Goal: Task Accomplishment & Management: Manage account settings

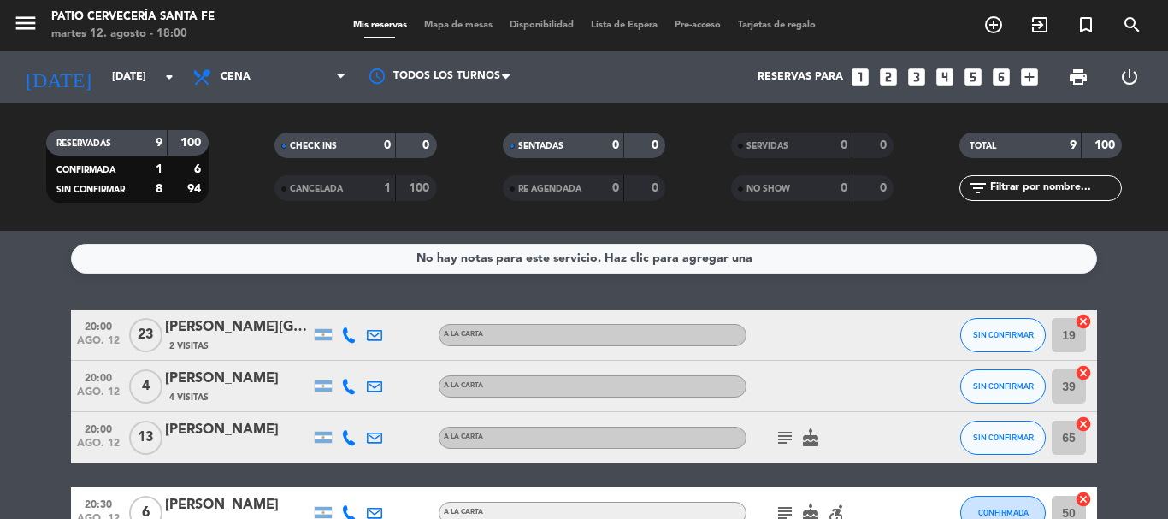
click at [787, 442] on icon "subject" at bounding box center [784, 437] width 21 height 21
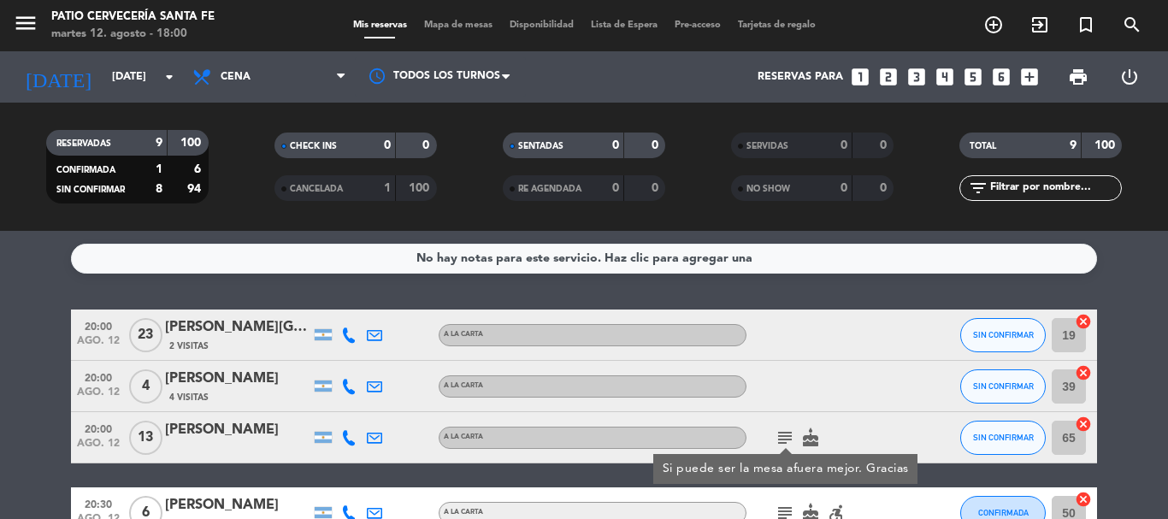
scroll to position [85, 0]
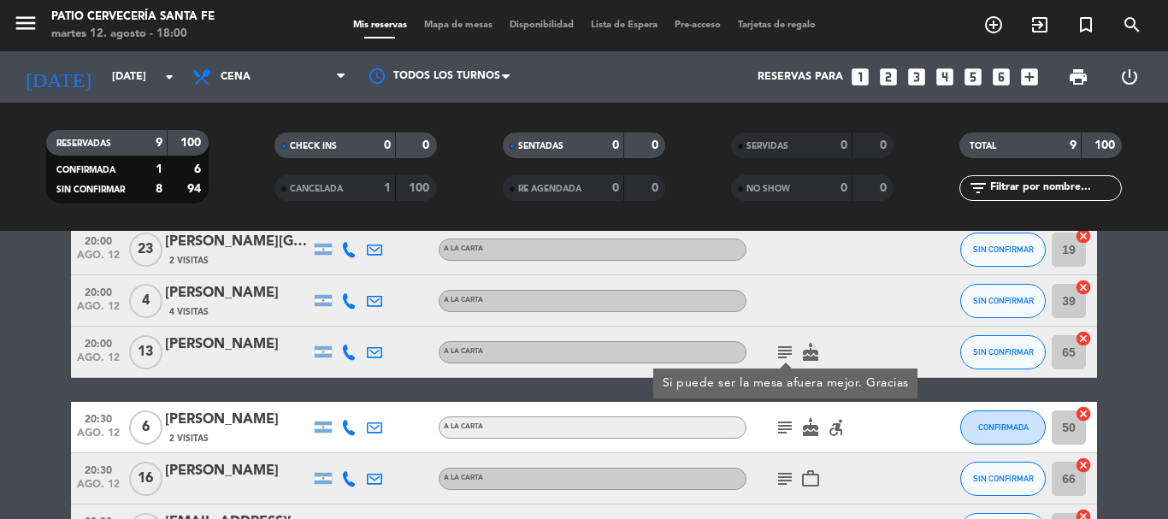
click at [838, 344] on div "subject Si puede ser la mesa afuera mejor. Gracias cake" at bounding box center [823, 352] width 154 height 50
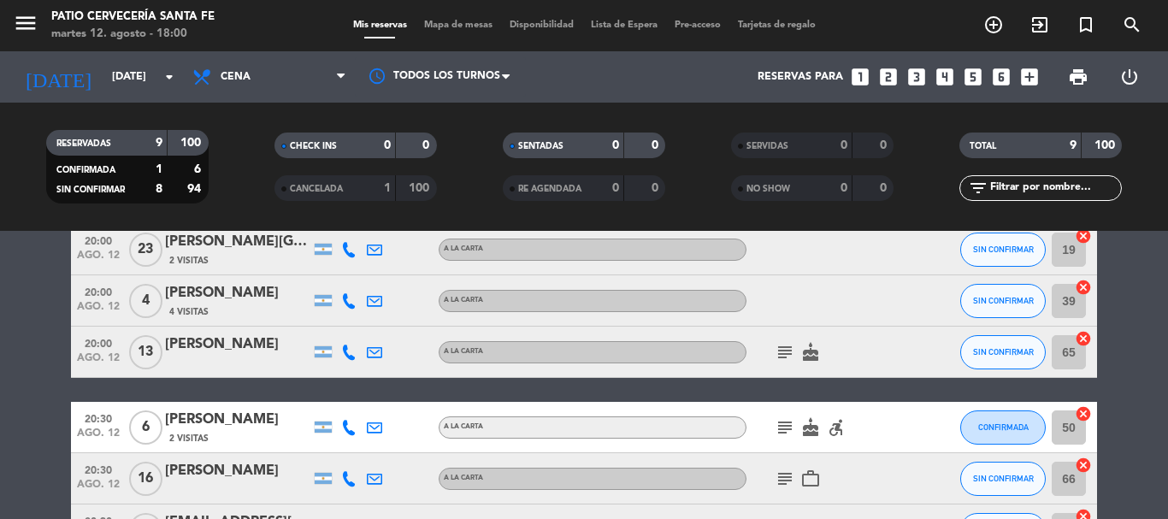
scroll to position [171, 0]
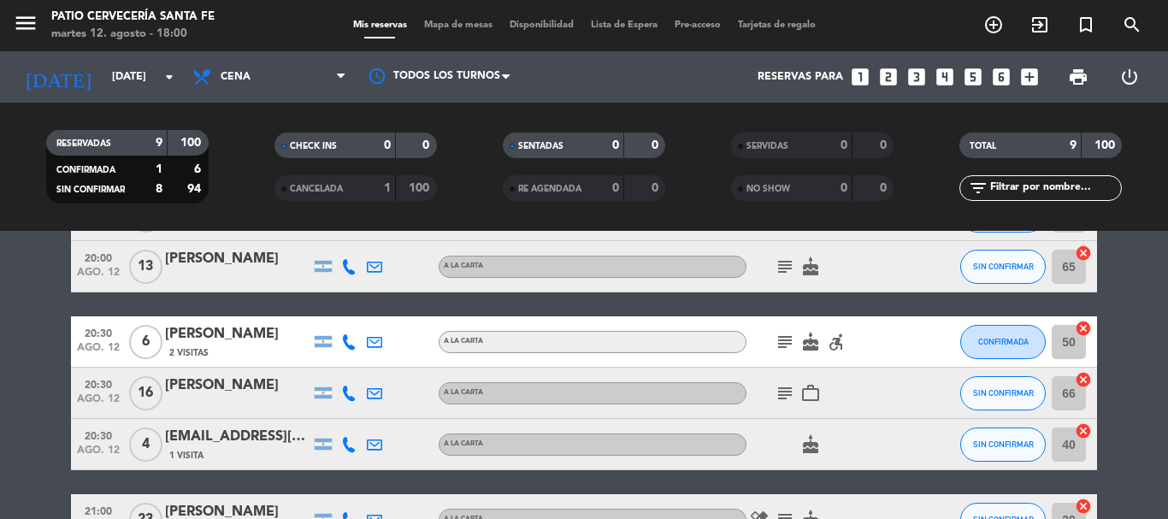
click at [789, 340] on icon "subject" at bounding box center [784, 342] width 21 height 21
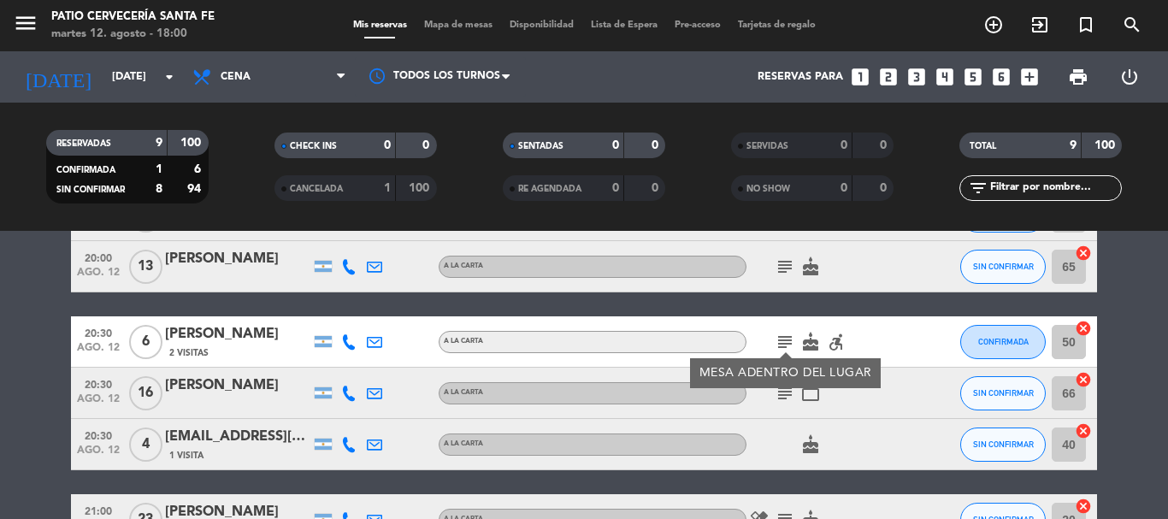
click at [904, 395] on div at bounding box center [923, 393] width 46 height 50
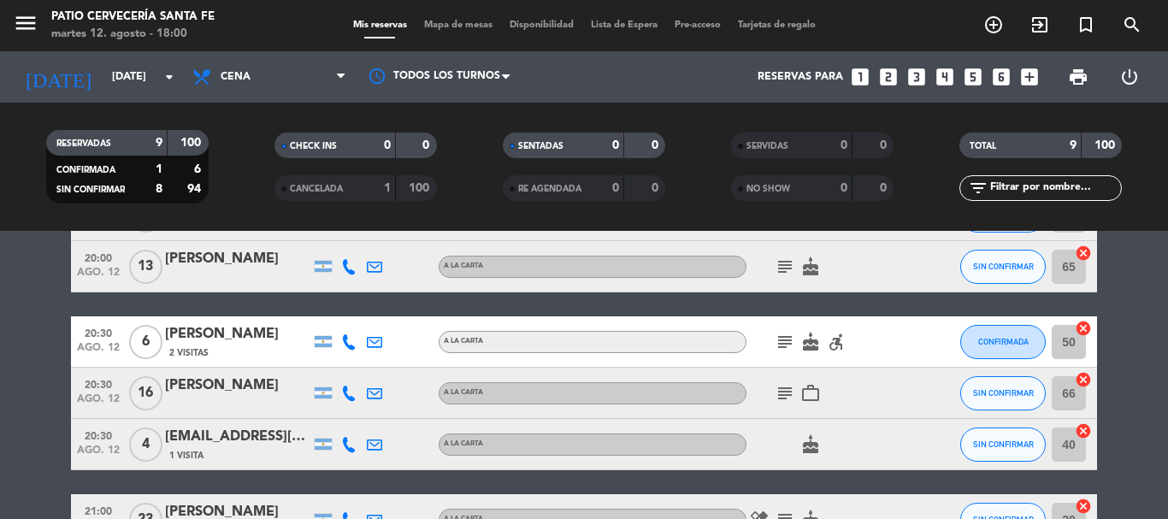
click at [786, 386] on icon "subject" at bounding box center [784, 393] width 21 height 21
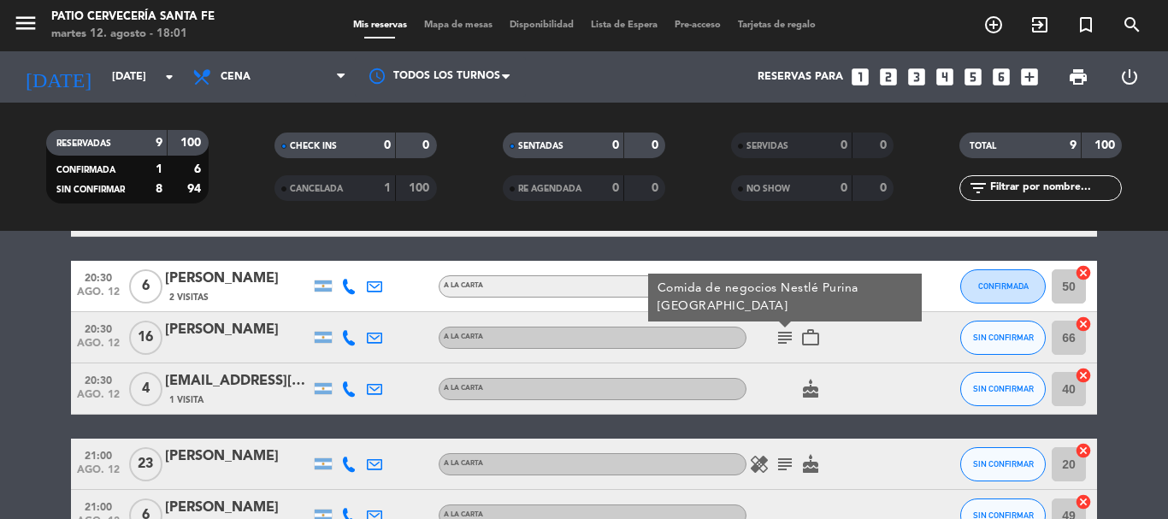
scroll to position [256, 0]
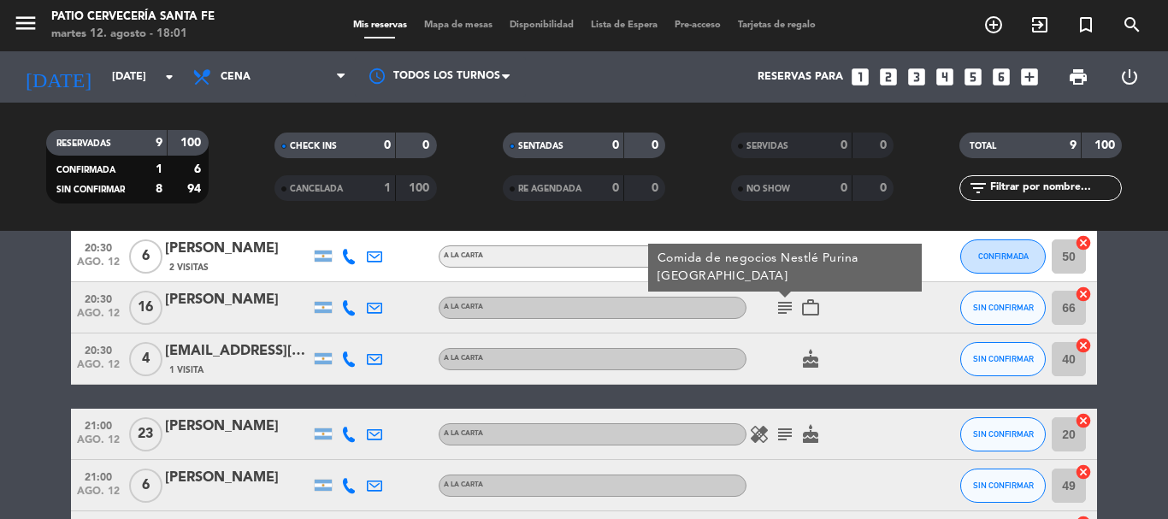
click at [878, 390] on div "20:00 [DATE] [PERSON_NAME] 2 Visitas A LA CARTA SIN CONFIRMAR 19 cancel 20:00 […" at bounding box center [584, 307] width 1026 height 509
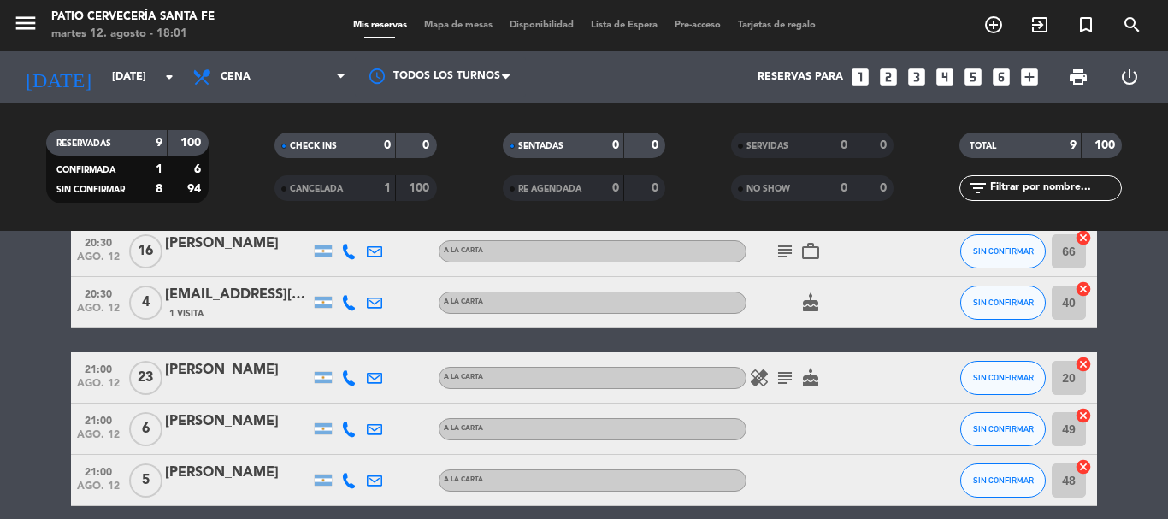
scroll to position [342, 0]
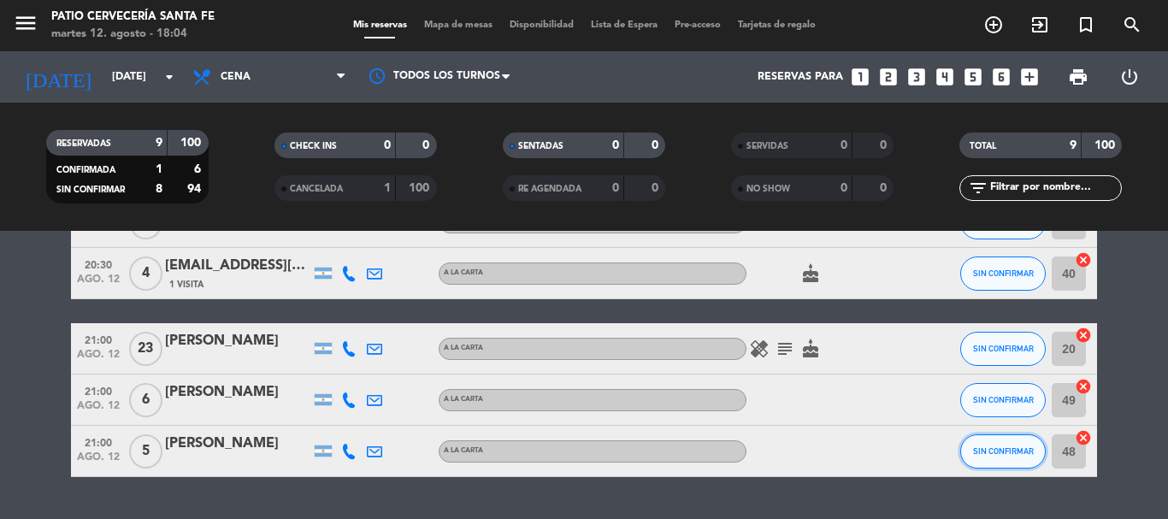
click at [986, 446] on span "SIN CONFIRMAR" at bounding box center [1003, 450] width 61 height 9
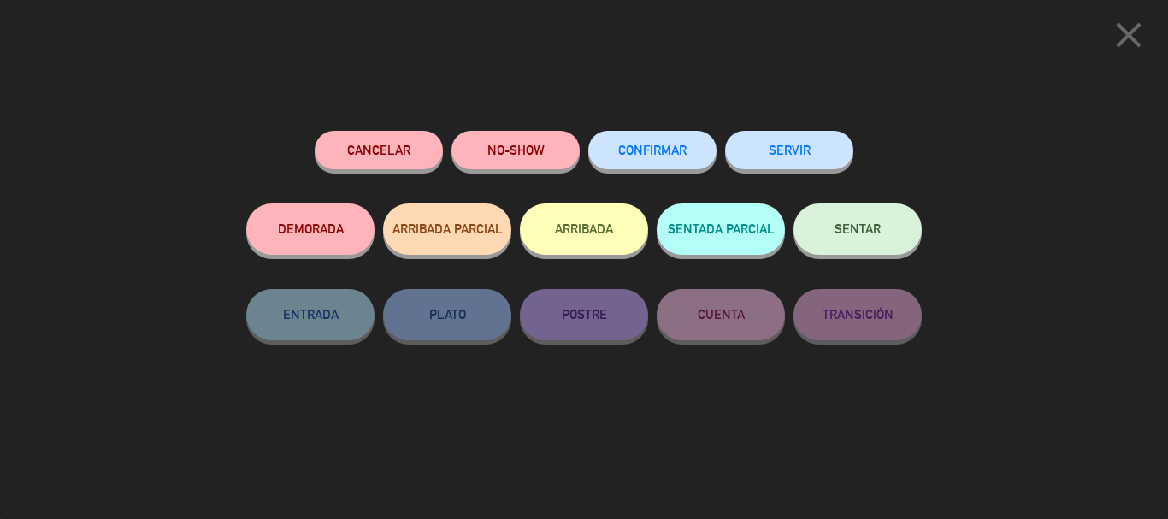
click at [676, 151] on span "CONFIRMAR" at bounding box center [652, 150] width 68 height 15
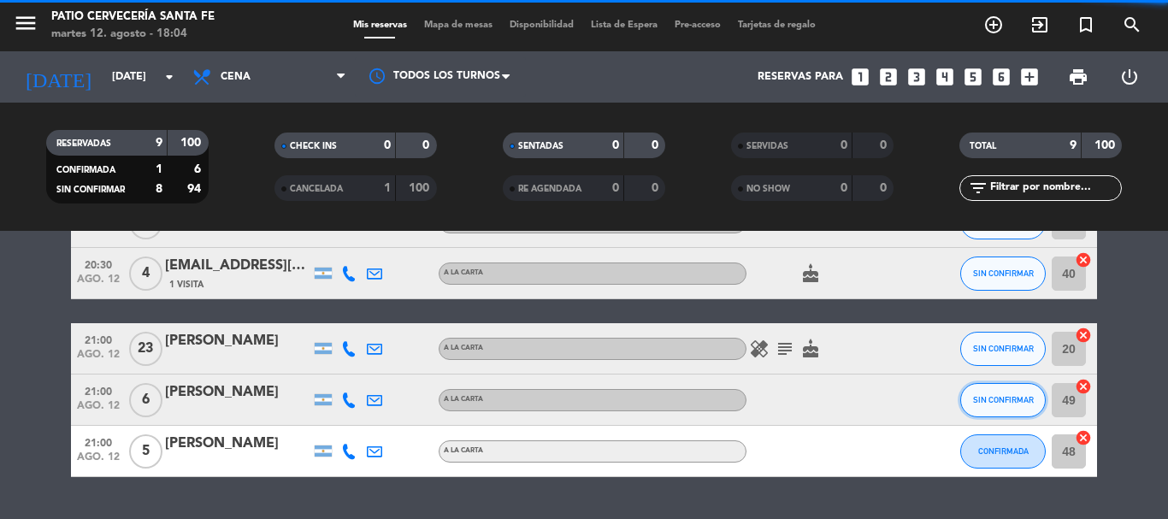
click at [1004, 404] on button "SIN CONFIRMAR" at bounding box center [1002, 400] width 85 height 34
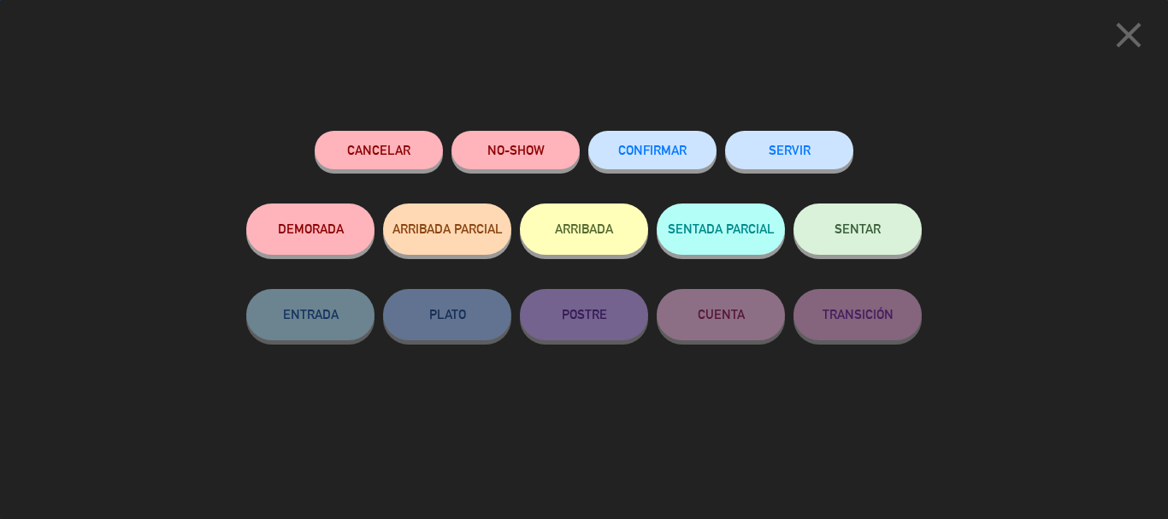
scroll to position [385, 0]
click at [697, 159] on button "CONFIRMAR" at bounding box center [652, 150] width 128 height 38
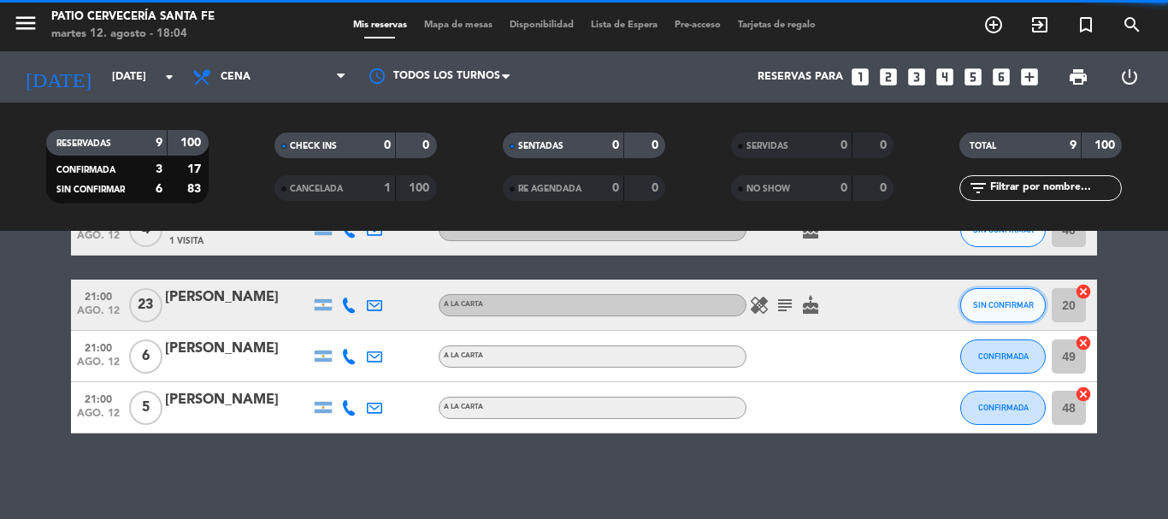
click at [981, 307] on span "SIN CONFIRMAR" at bounding box center [1003, 304] width 61 height 9
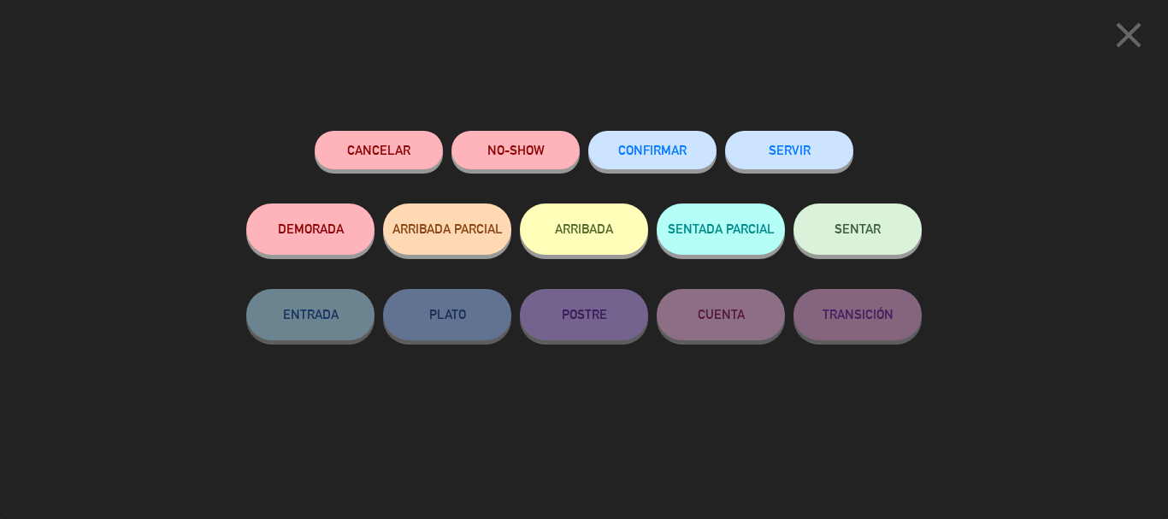
click at [668, 151] on span "CONFIRMAR" at bounding box center [652, 150] width 68 height 15
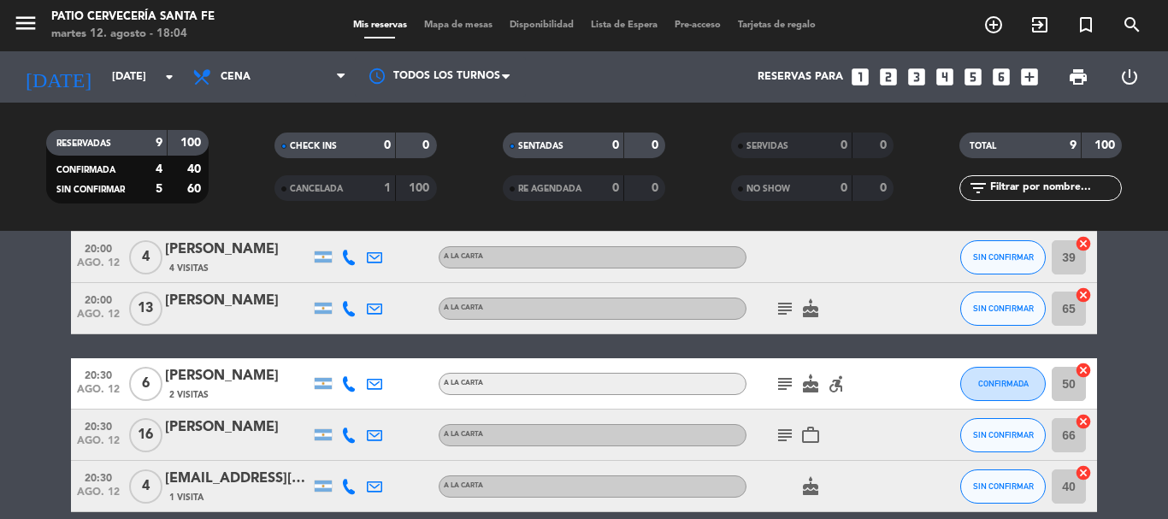
scroll to position [215, 0]
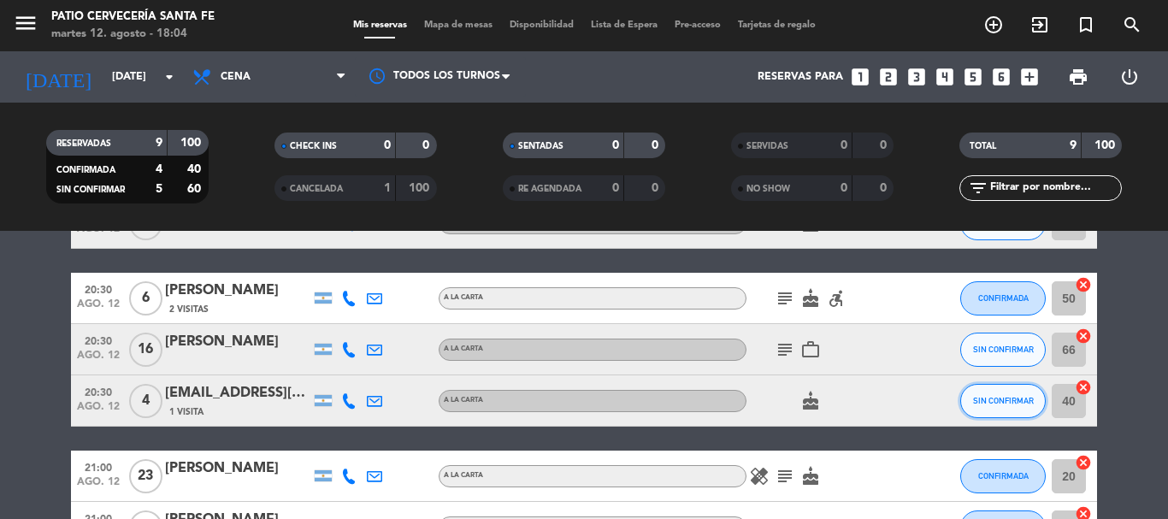
click at [1008, 401] on span "SIN CONFIRMAR" at bounding box center [1003, 400] width 61 height 9
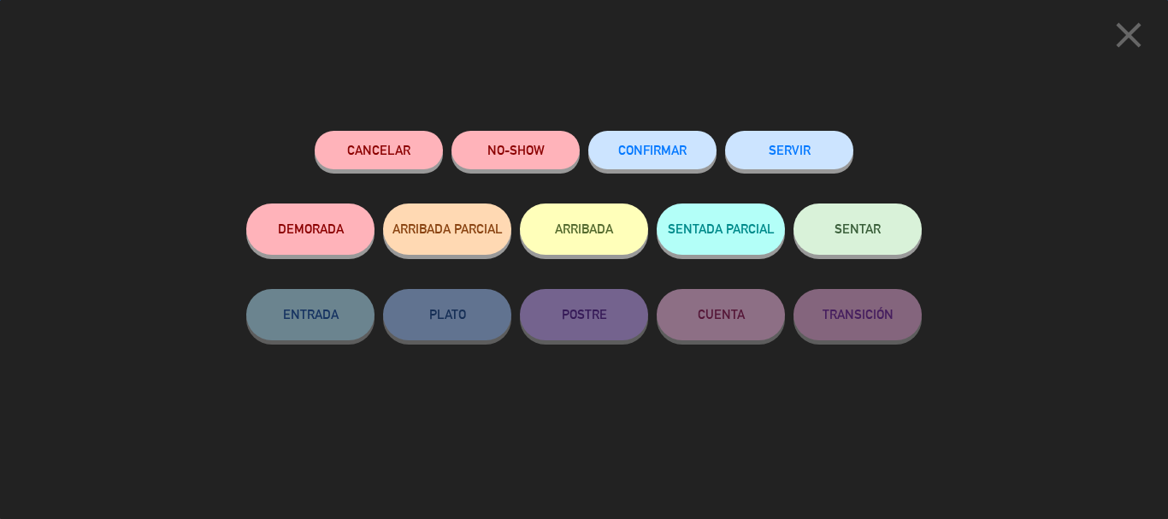
click at [633, 142] on button "CONFIRMAR" at bounding box center [652, 150] width 128 height 38
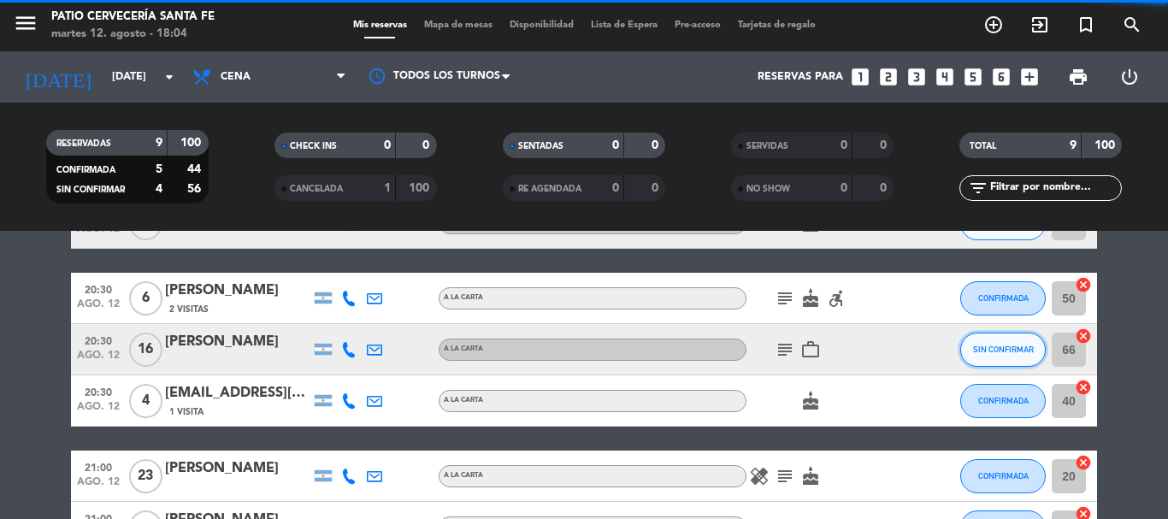
click at [1008, 347] on span "SIN CONFIRMAR" at bounding box center [1003, 348] width 61 height 9
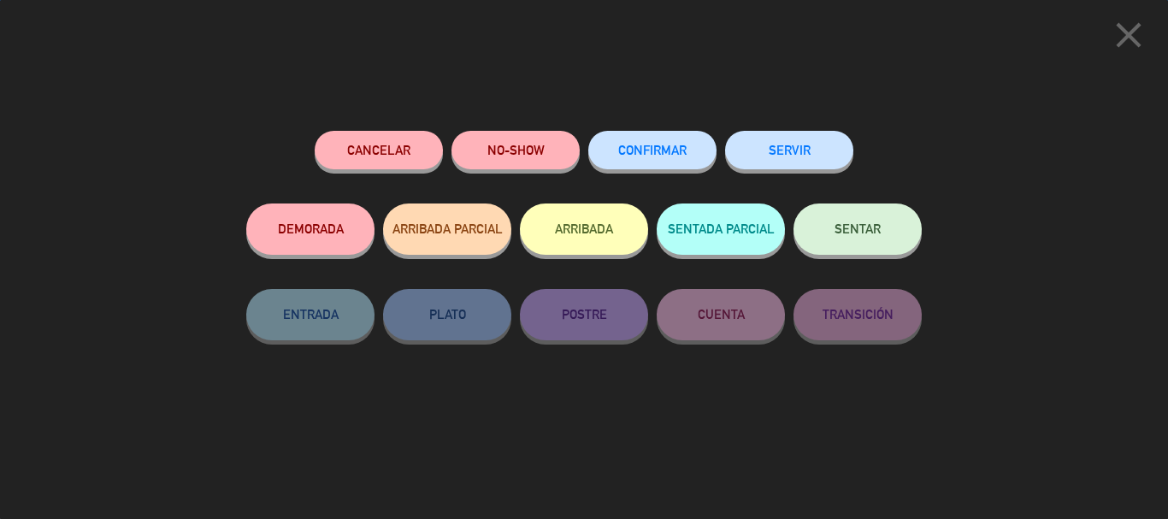
click at [669, 148] on span "CONFIRMAR" at bounding box center [652, 150] width 68 height 15
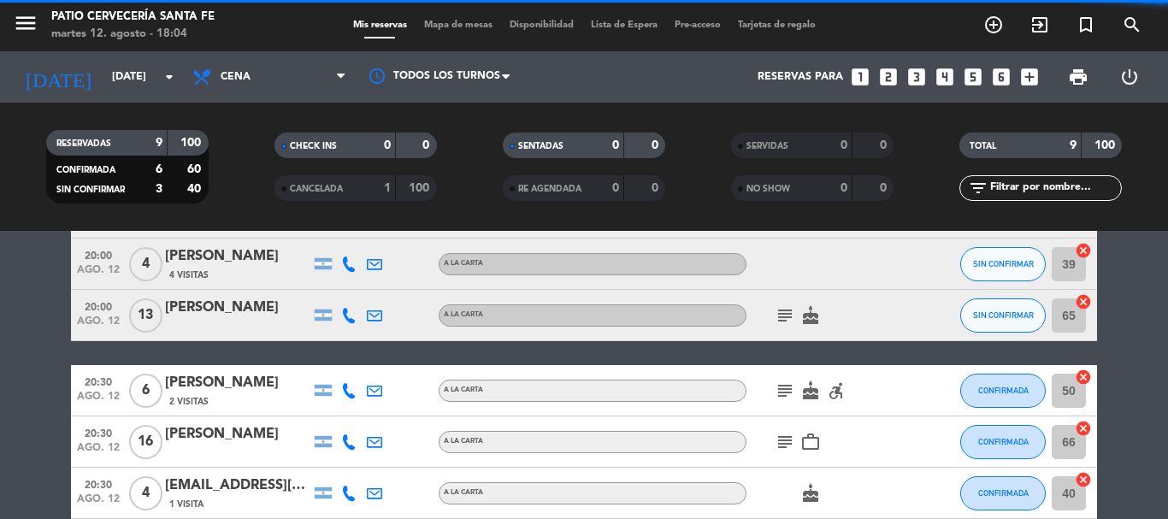
scroll to position [44, 0]
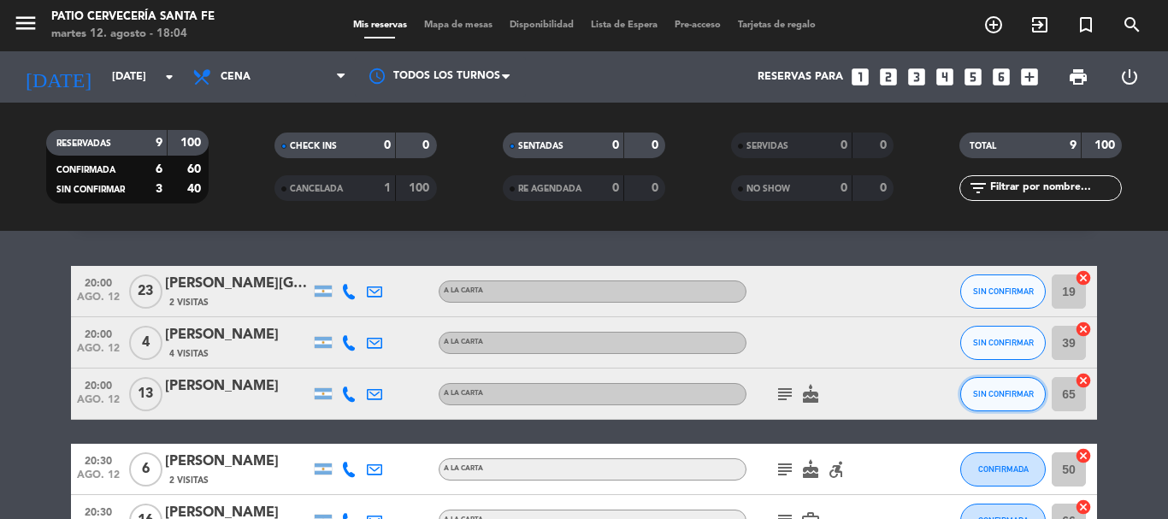
click at [971, 385] on button "SIN CONFIRMAR" at bounding box center [1002, 394] width 85 height 34
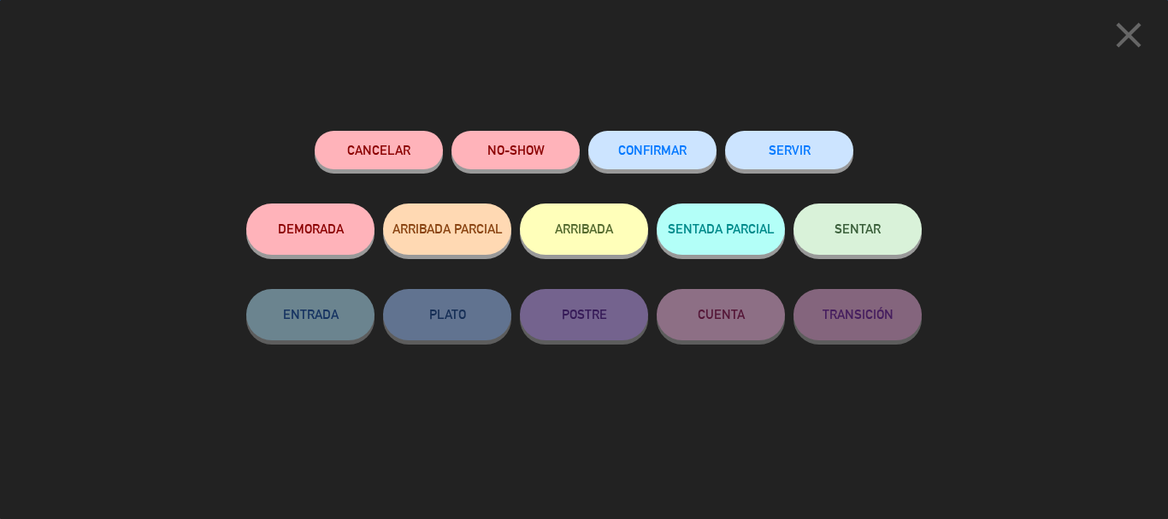
click at [660, 168] on button "CONFIRMAR" at bounding box center [652, 150] width 128 height 38
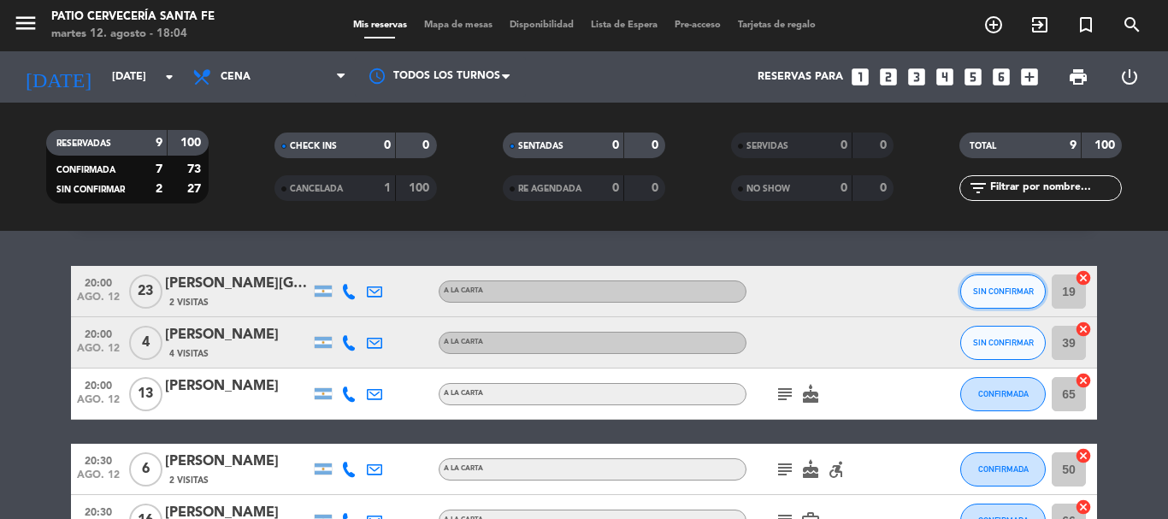
click at [974, 293] on span "SIN CONFIRMAR" at bounding box center [1003, 290] width 61 height 9
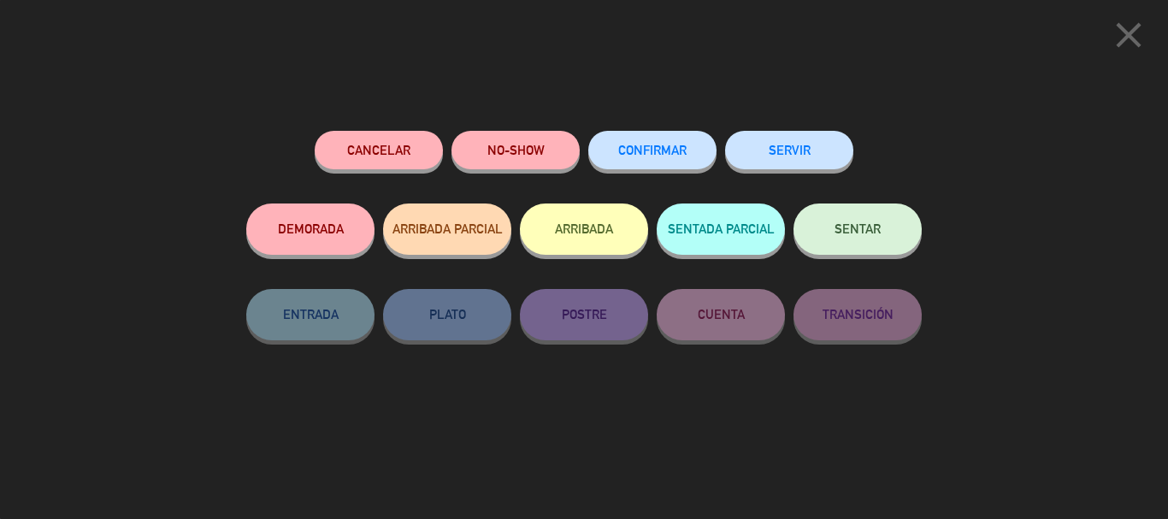
click at [698, 168] on button "CONFIRMAR" at bounding box center [652, 150] width 128 height 38
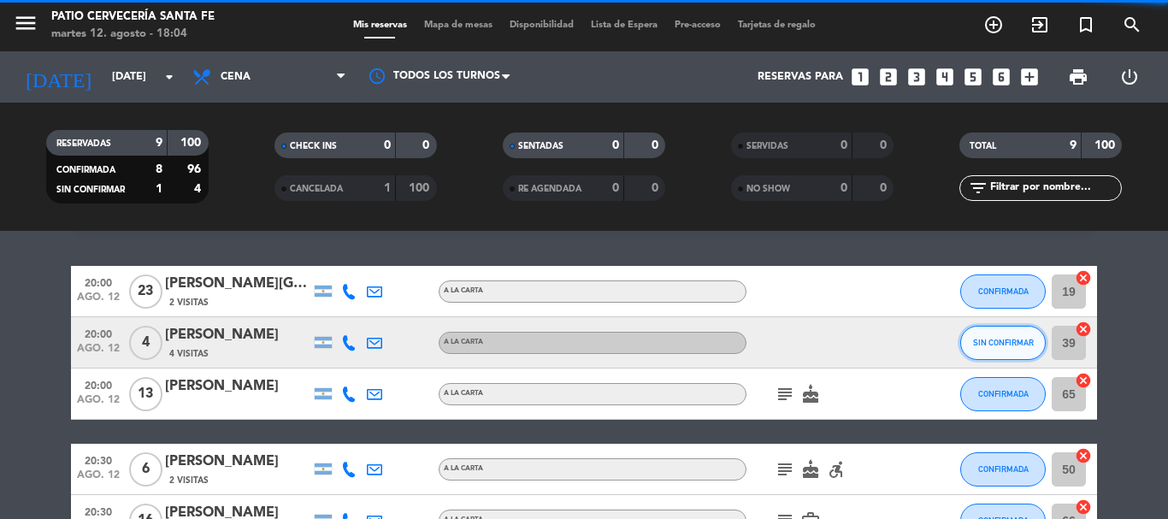
click at [986, 345] on span "SIN CONFIRMAR" at bounding box center [1003, 342] width 61 height 9
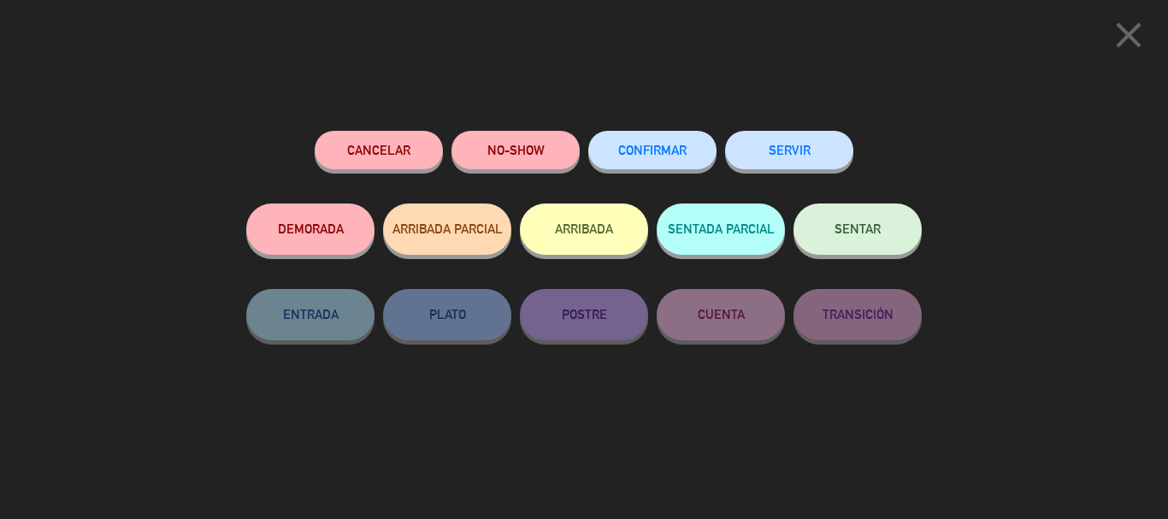
click at [696, 162] on button "CONFIRMAR" at bounding box center [652, 150] width 128 height 38
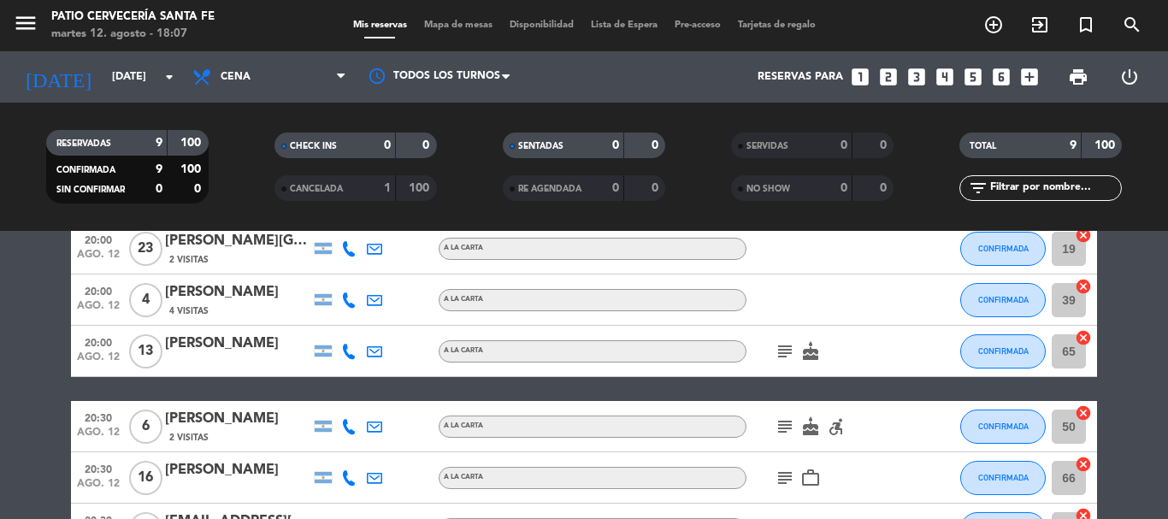
scroll to position [129, 0]
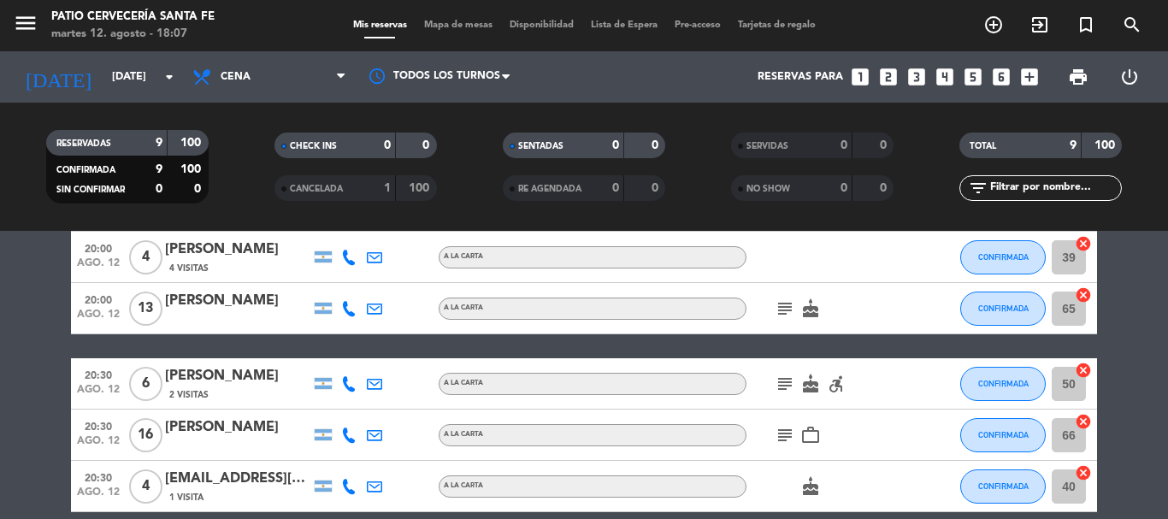
click at [791, 381] on icon "subject" at bounding box center [784, 384] width 21 height 21
click at [823, 363] on div "subject MESA ADENTRO DEL LUGAR cake accessible_forward" at bounding box center [823, 383] width 154 height 50
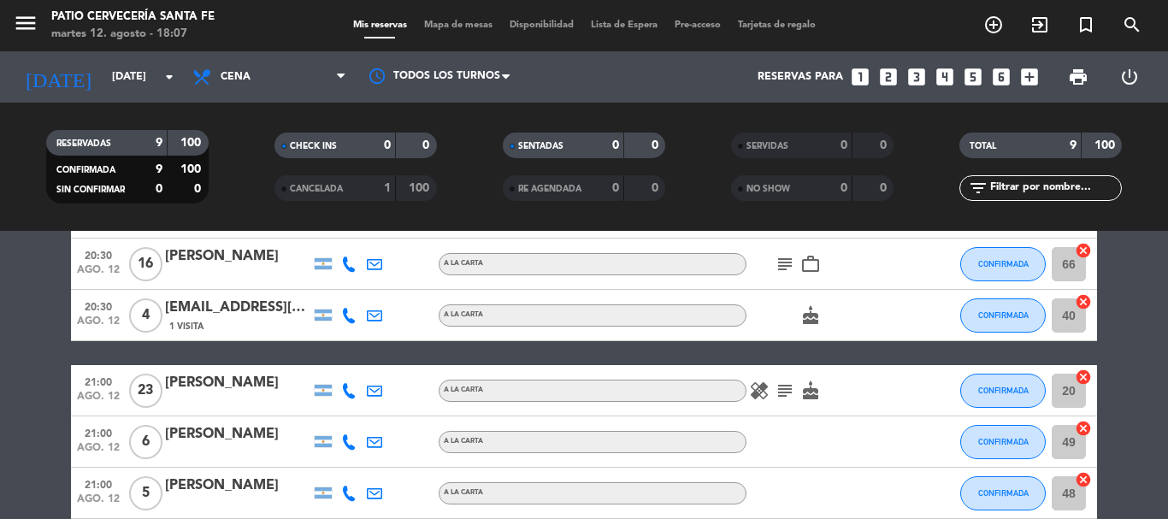
scroll to position [215, 0]
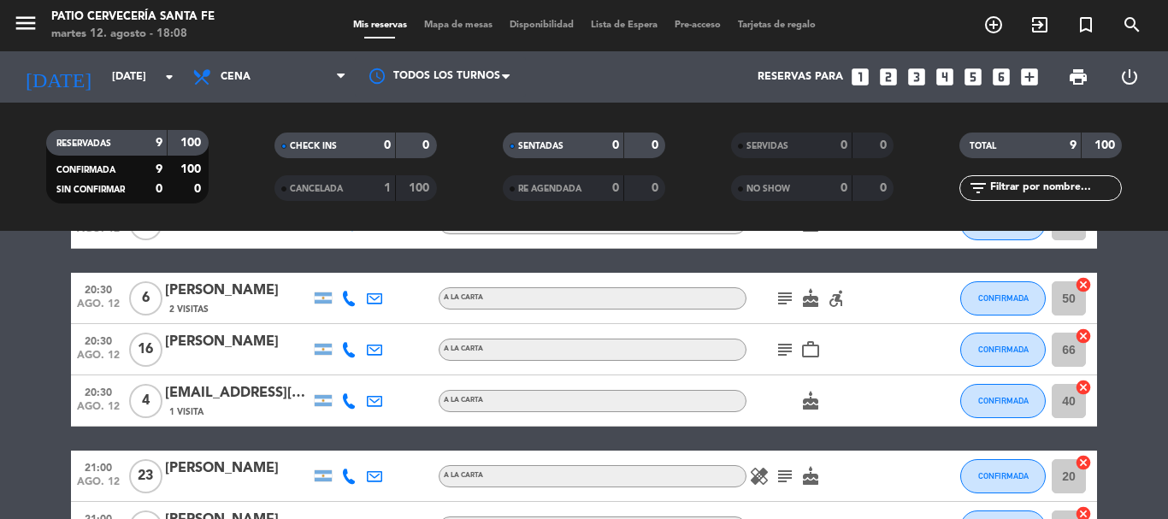
click at [783, 344] on icon "subject" at bounding box center [784, 349] width 21 height 21
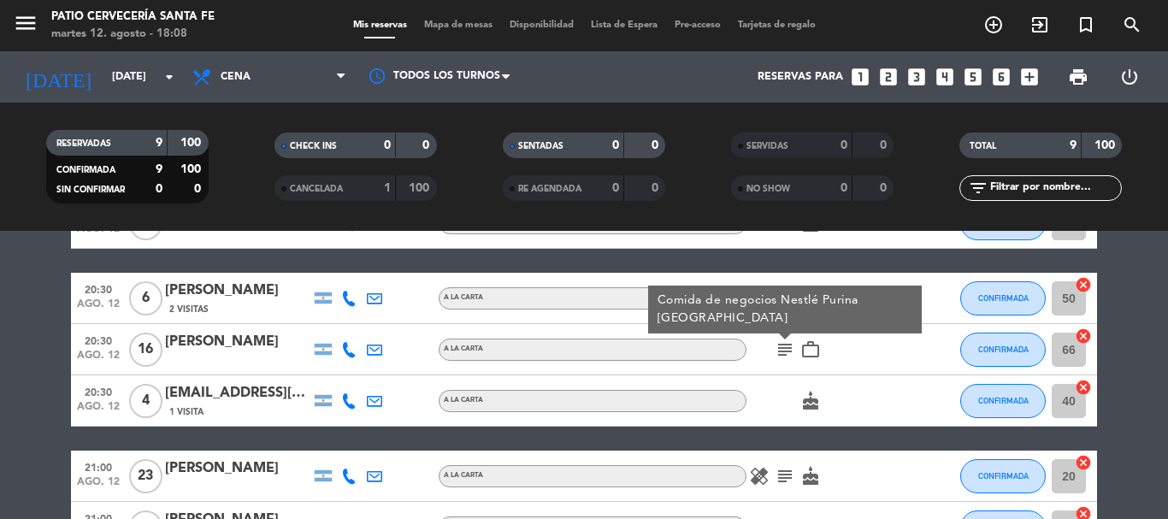
click at [912, 402] on div at bounding box center [923, 400] width 46 height 50
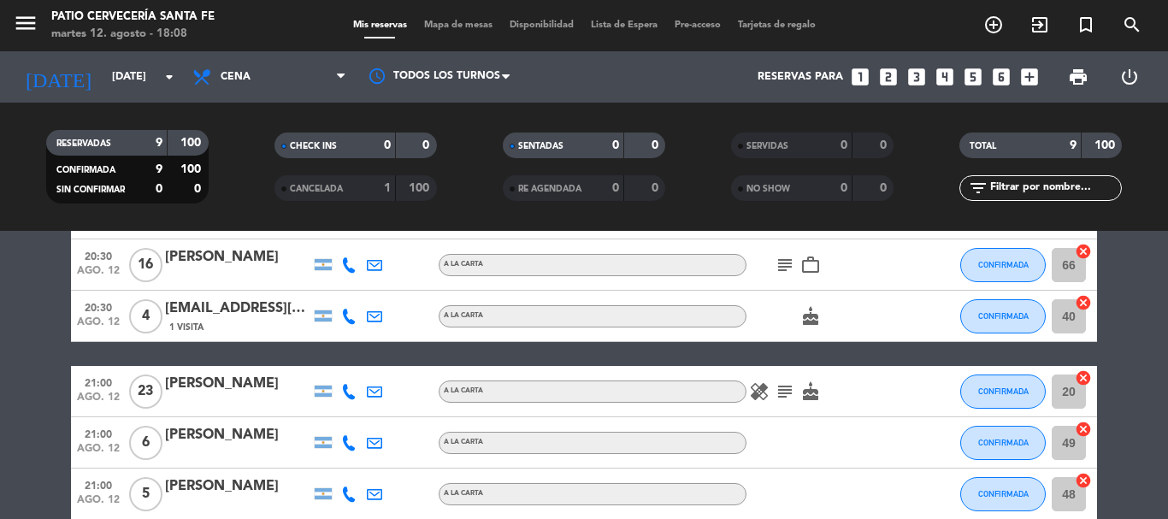
scroll to position [300, 0]
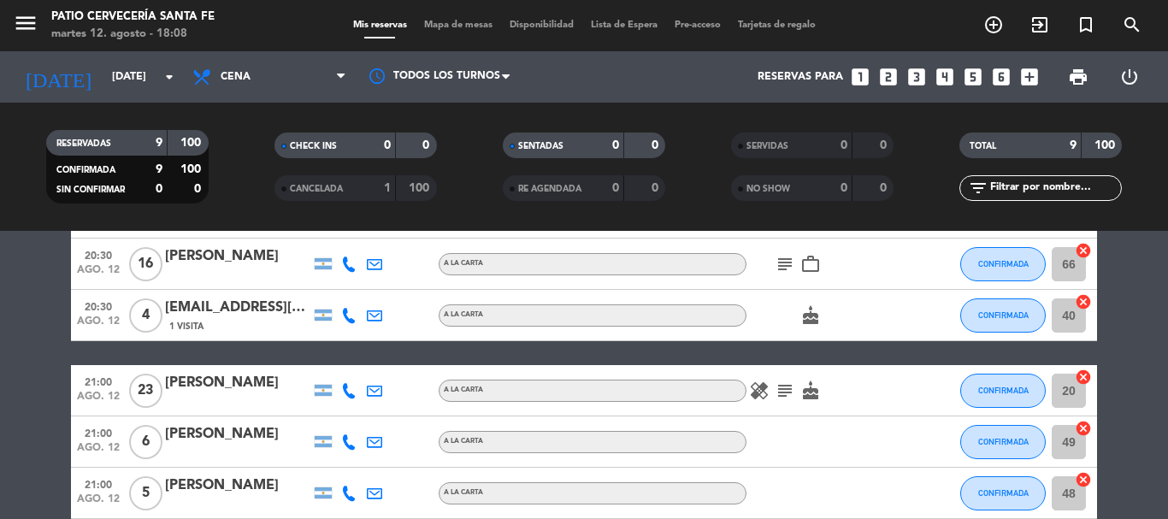
click at [783, 390] on icon "subject" at bounding box center [784, 390] width 21 height 21
click at [863, 406] on div "healing subject mesa adentro cake" at bounding box center [823, 390] width 154 height 50
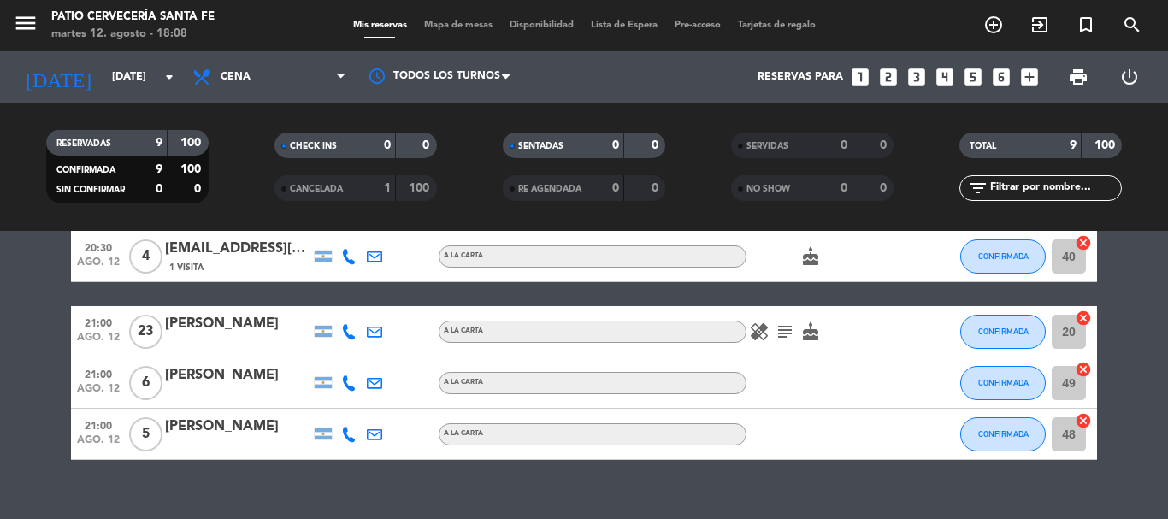
scroll to position [385, 0]
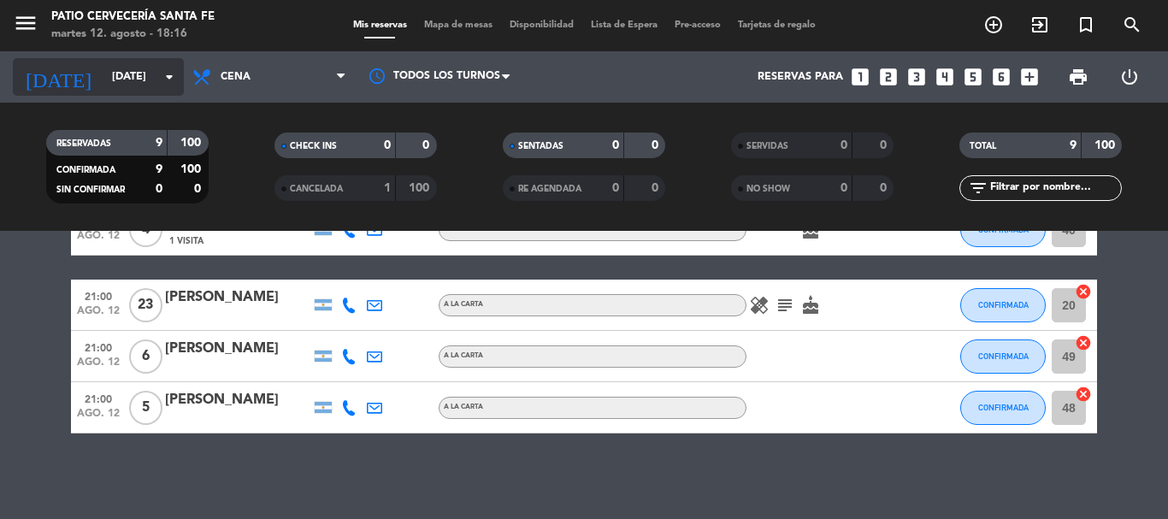
click at [138, 78] on input "[DATE]" at bounding box center [175, 76] width 144 height 29
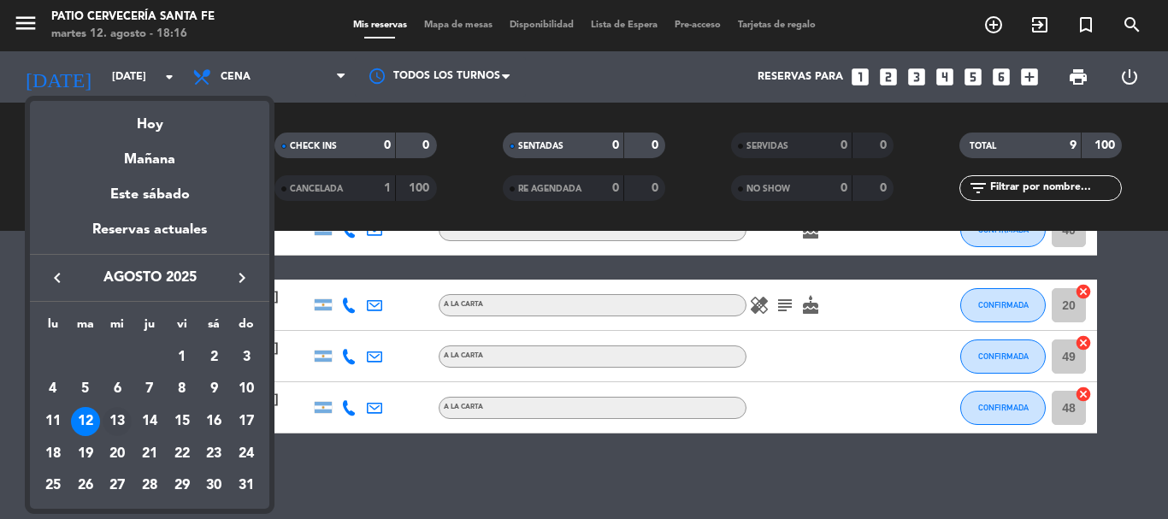
click at [116, 415] on div "13" at bounding box center [117, 421] width 29 height 29
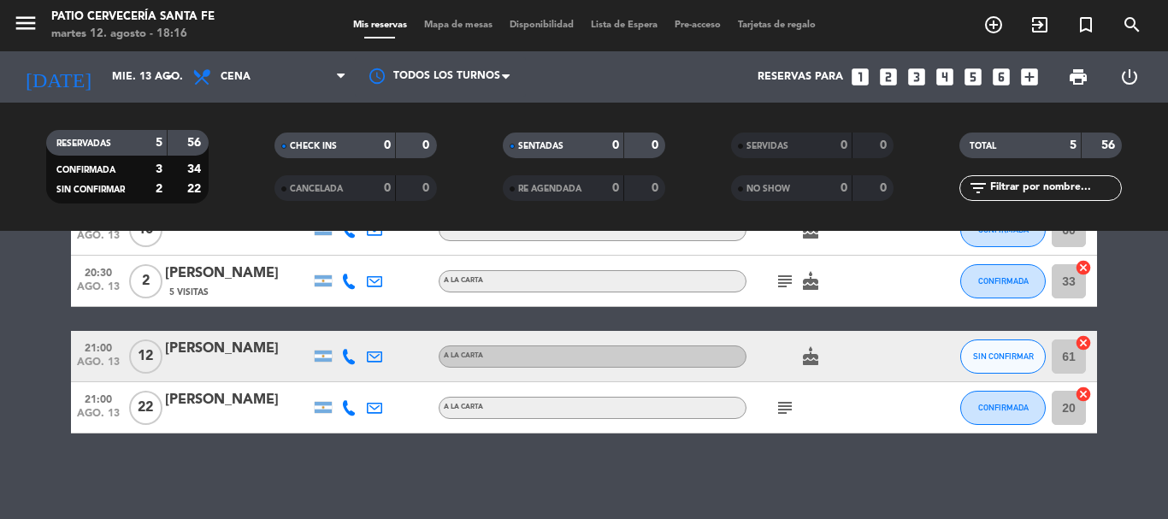
scroll to position [0, 0]
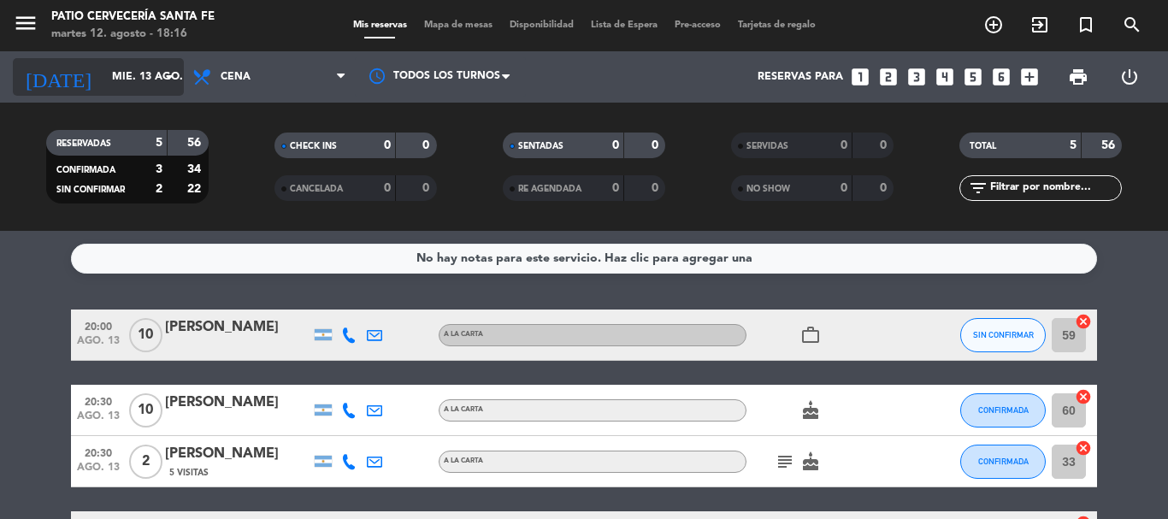
click at [149, 87] on input "mié. 13 ago." at bounding box center [175, 76] width 144 height 29
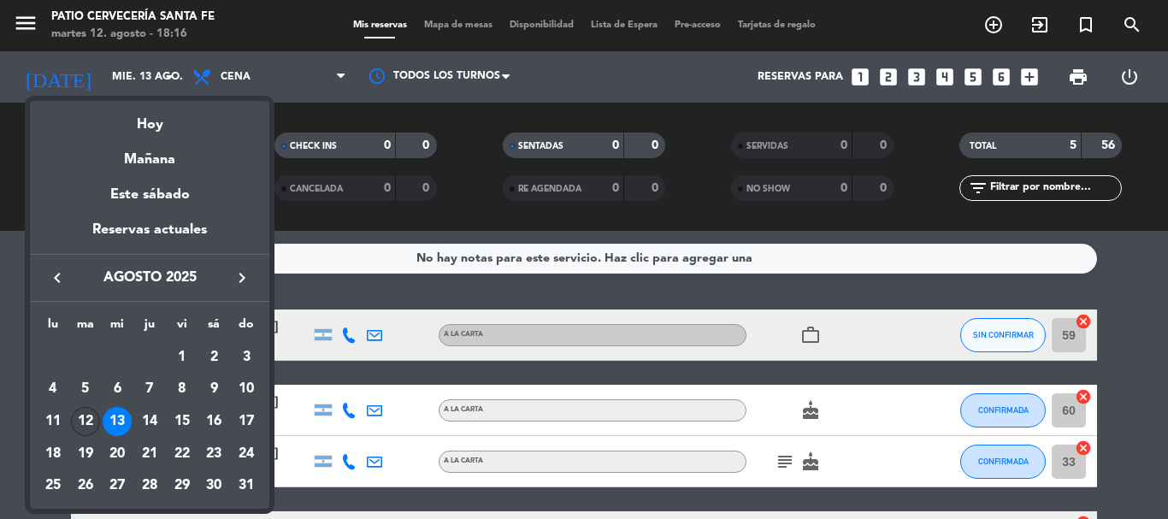
click at [79, 418] on div "12" at bounding box center [85, 421] width 29 height 29
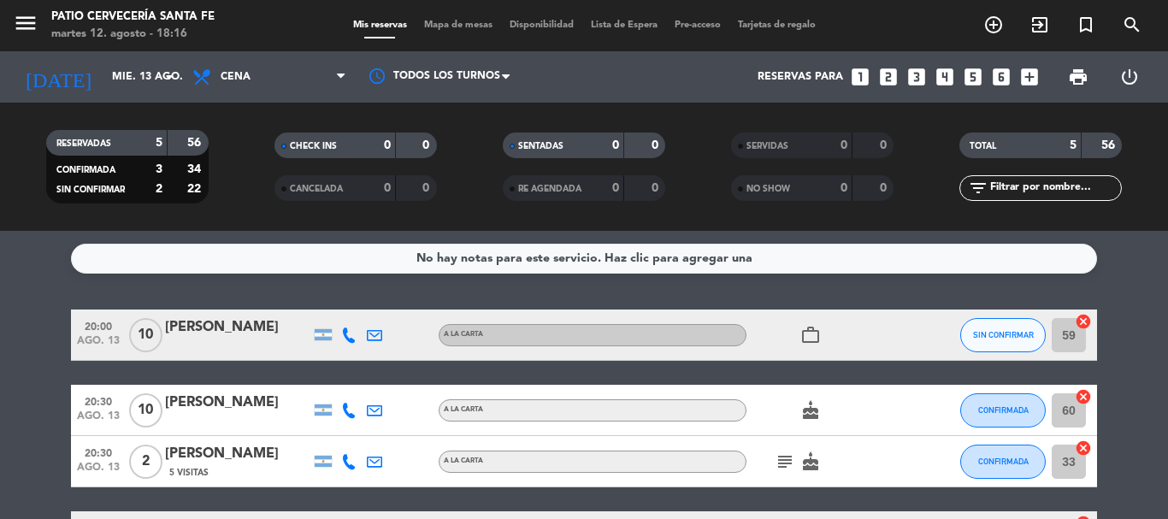
type input "[DATE]"
